Goal: Task Accomplishment & Management: Complete application form

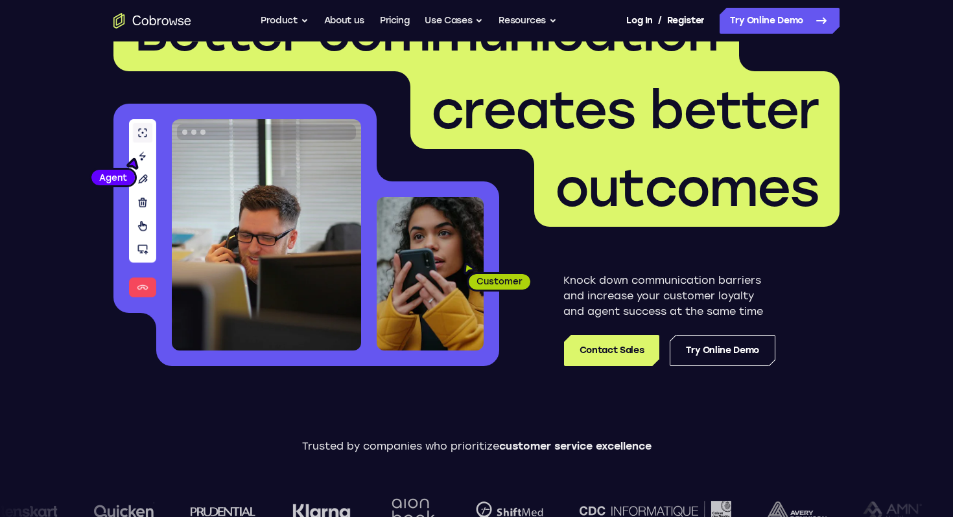
scroll to position [10, 0]
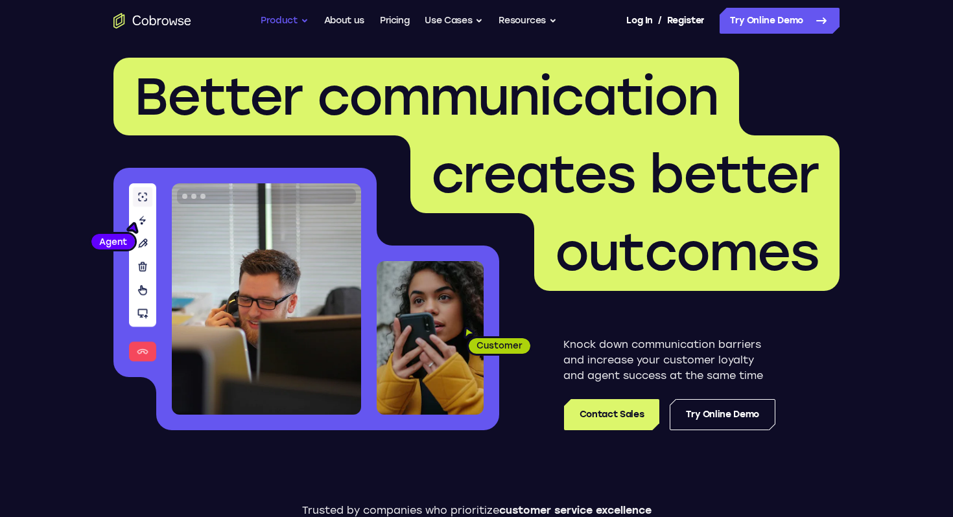
click at [297, 13] on button "Product" at bounding box center [285, 21] width 48 height 26
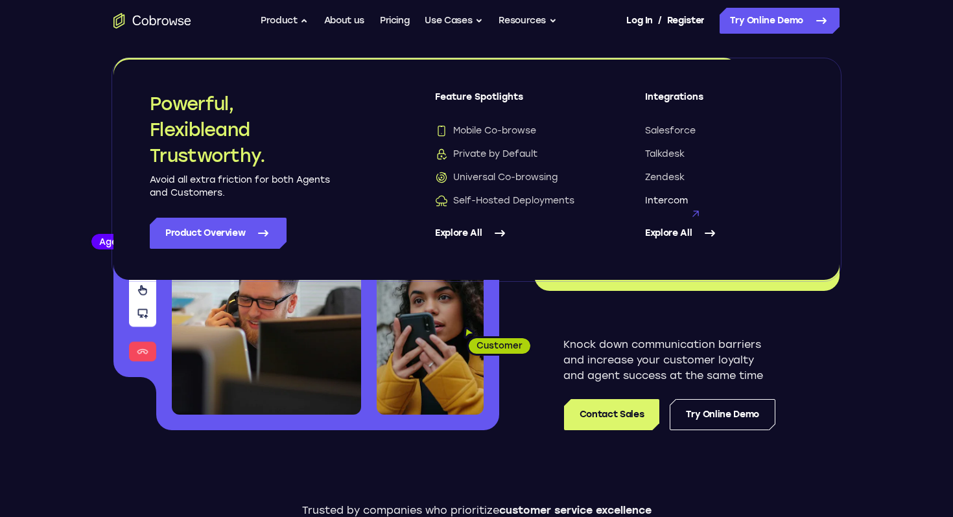
click at [657, 198] on span "Intercom" at bounding box center [666, 200] width 43 height 13
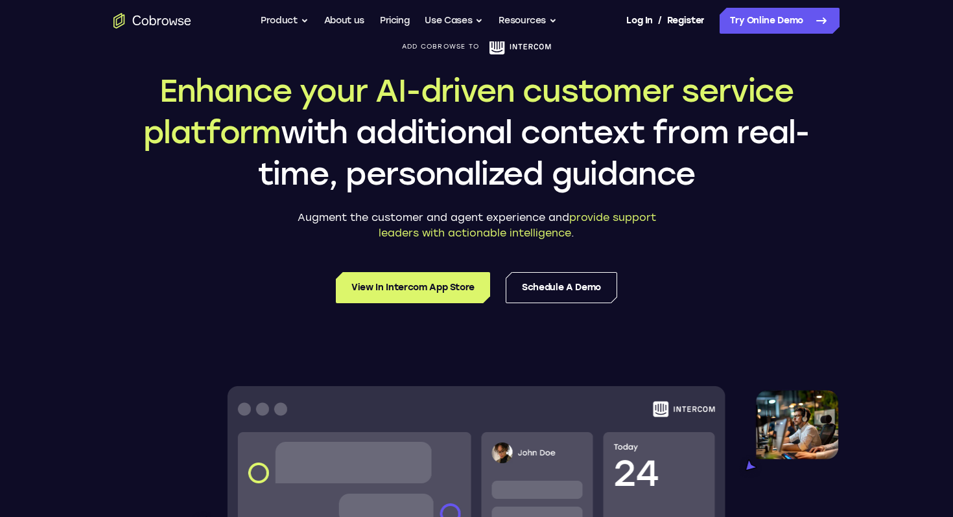
scroll to position [86, 0]
click at [543, 300] on link "Schedule a Demo" at bounding box center [561, 287] width 111 height 31
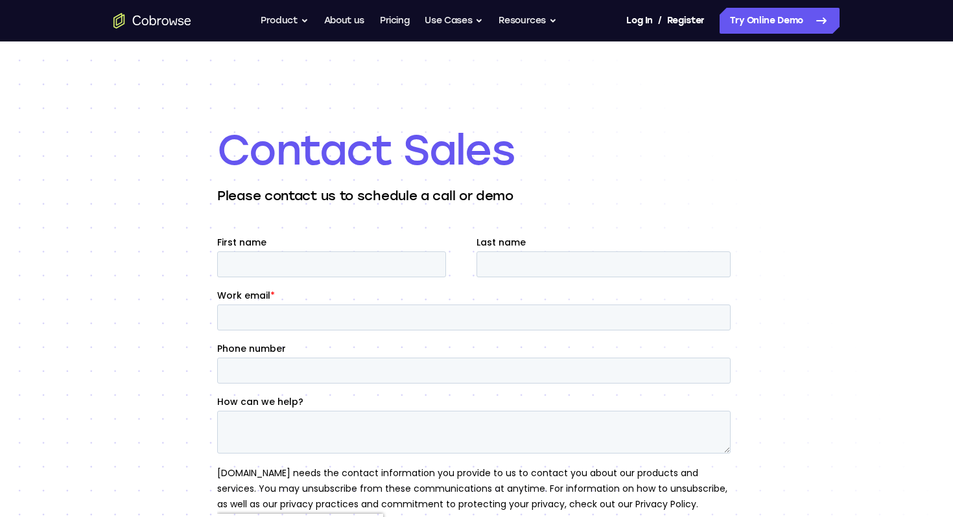
click at [273, 278] on fieldset "First name Last name" at bounding box center [476, 262] width 519 height 53
click at [281, 266] on input "First name" at bounding box center [331, 265] width 229 height 26
type input "marine"
type input "huber"
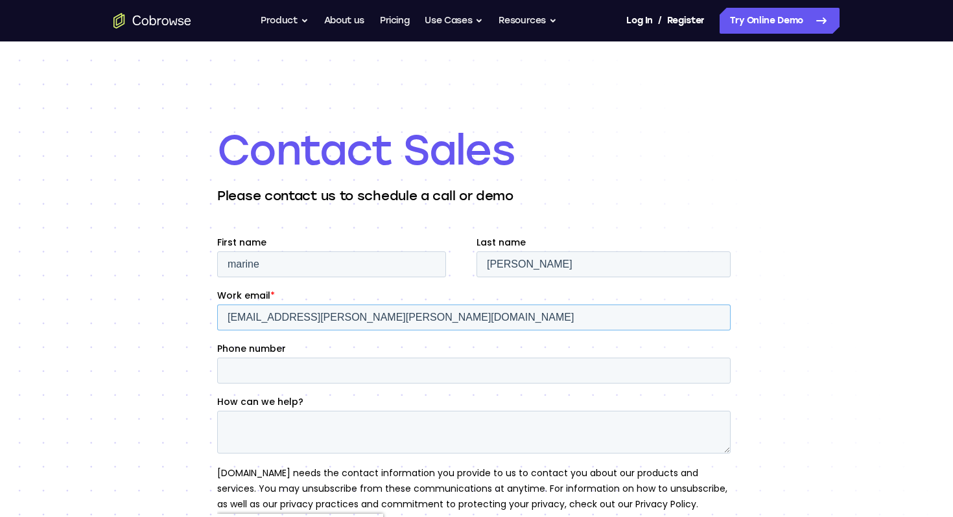
type input "marine.huber@alan.eu"
type textarea "o"
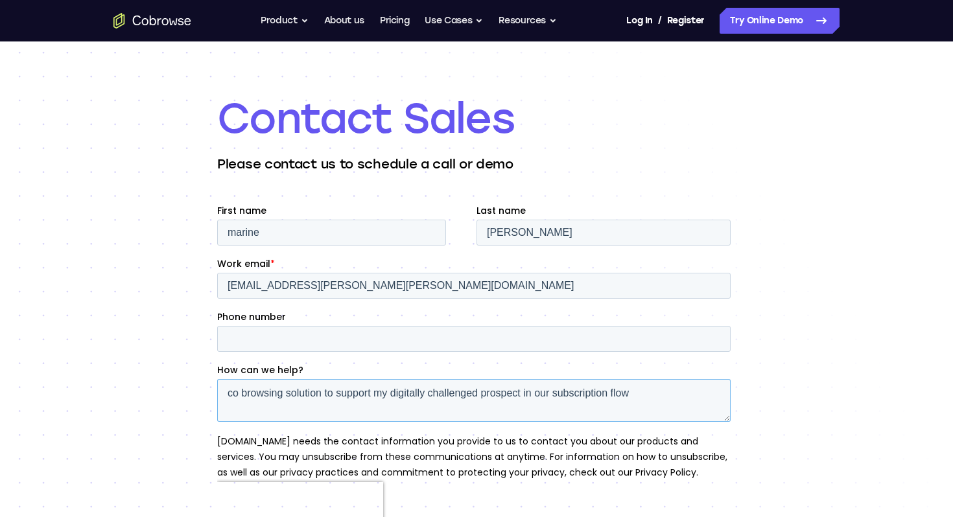
scroll to position [34, 0]
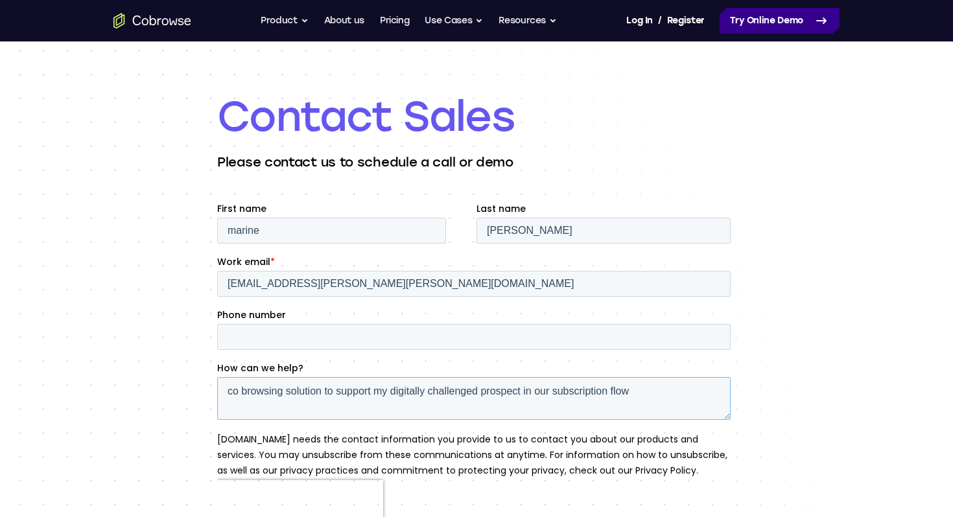
type textarea "co browsing solution to support my digitally challenged prospect in our subscri…"
click at [787, 23] on link "Try Online Demo" at bounding box center [780, 21] width 120 height 26
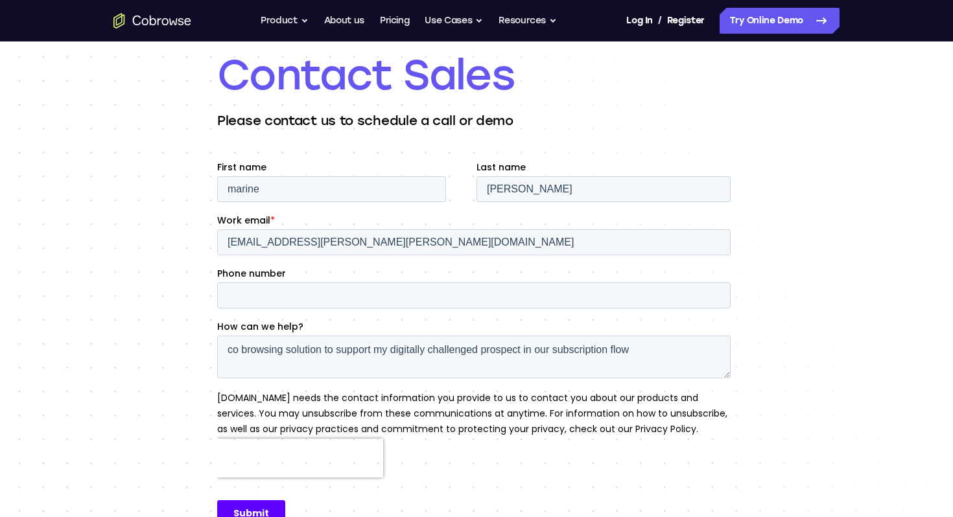
scroll to position [99, 0]
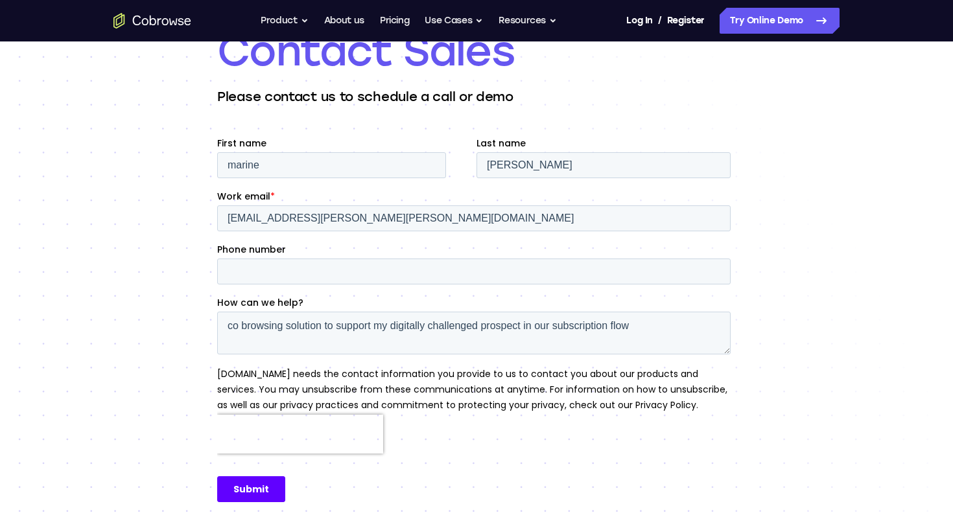
click at [241, 490] on input "Submit" at bounding box center [251, 489] width 68 height 26
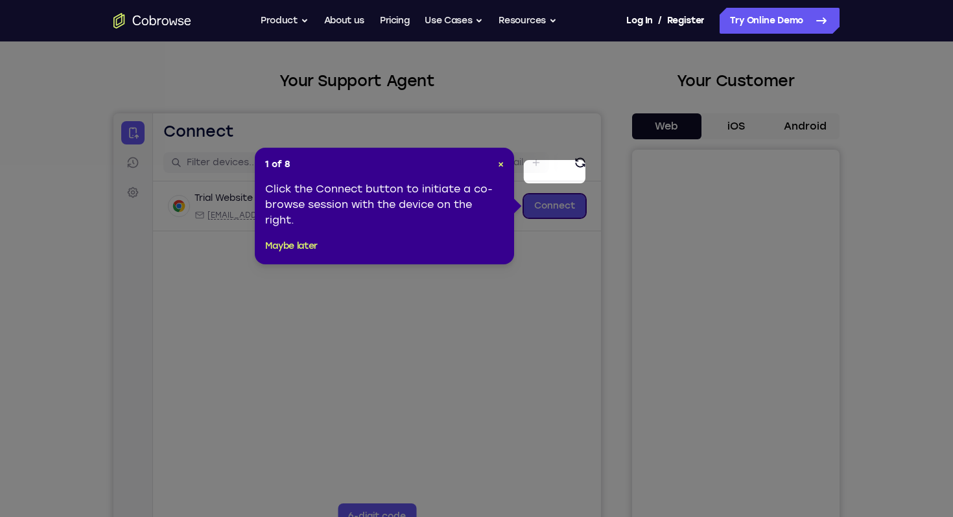
scroll to position [48, 0]
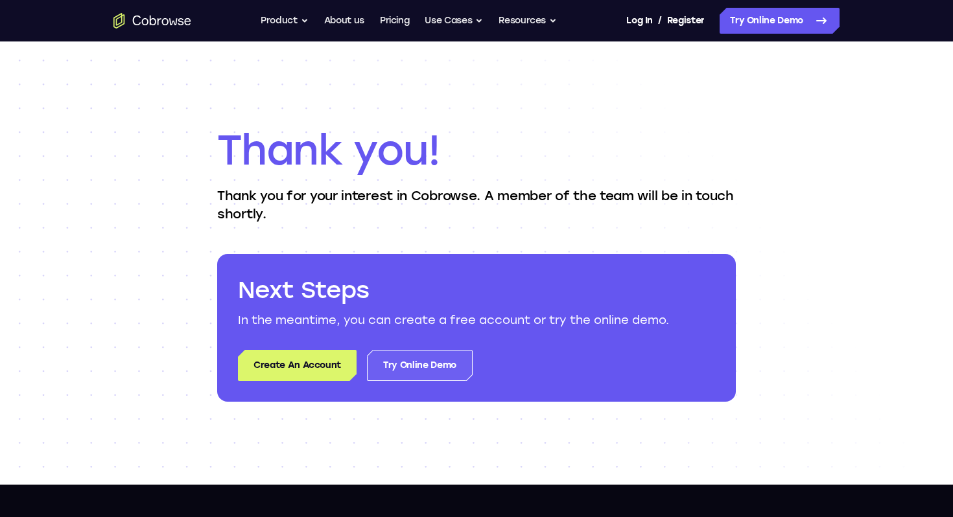
click at [410, 375] on link "Try Online Demo" at bounding box center [420, 365] width 106 height 31
